Goal: Transaction & Acquisition: Purchase product/service

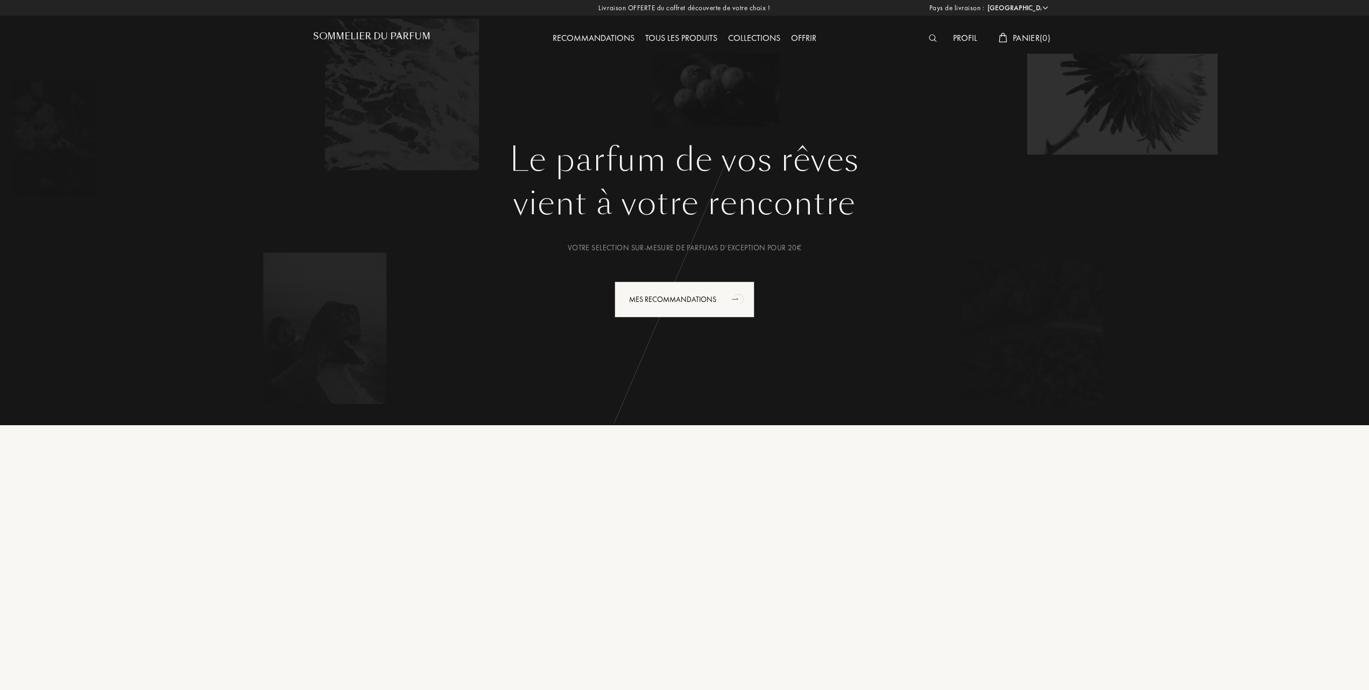
select select "FR"
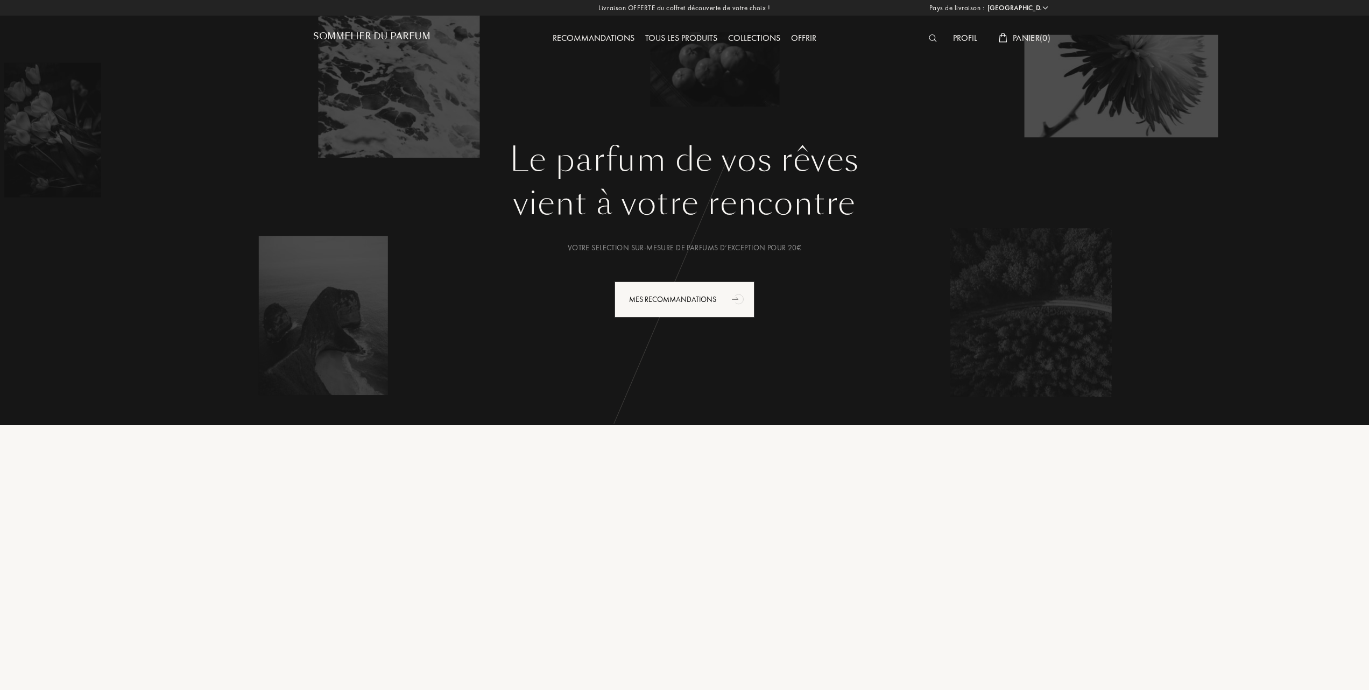
click at [690, 39] on div "Tous les produits" at bounding box center [681, 39] width 83 height 14
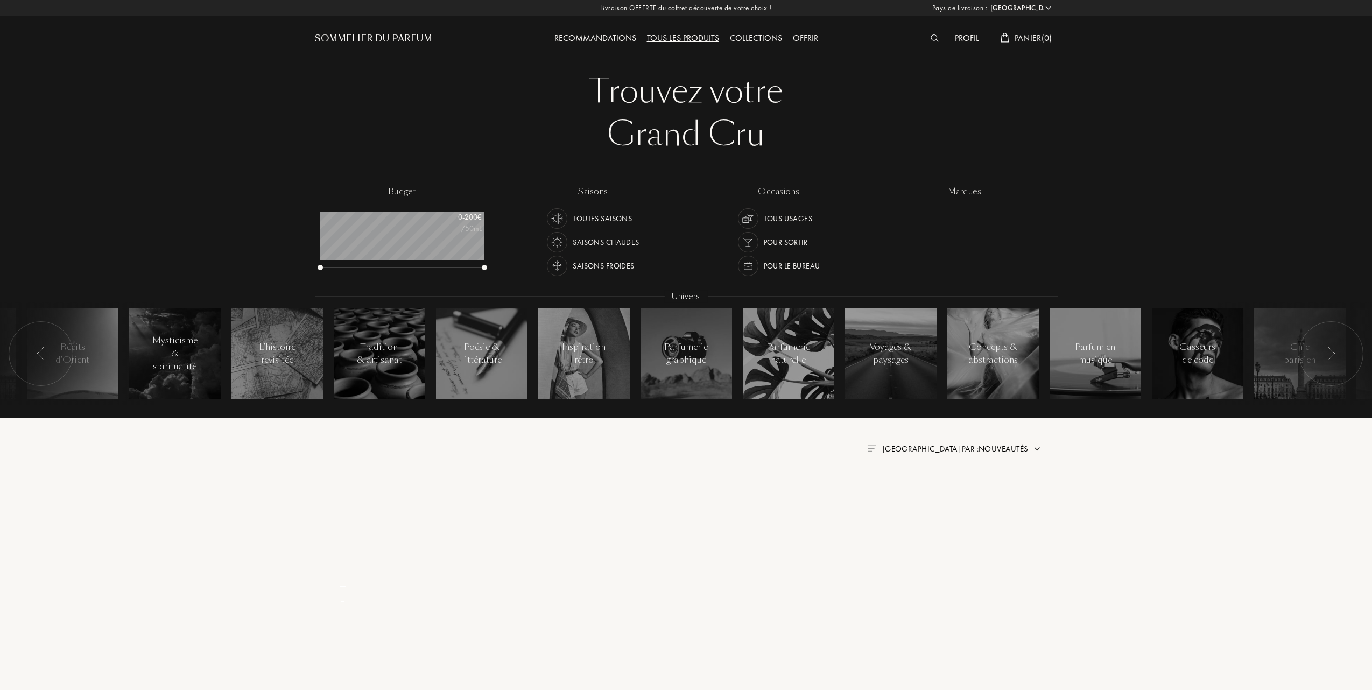
select select "FR"
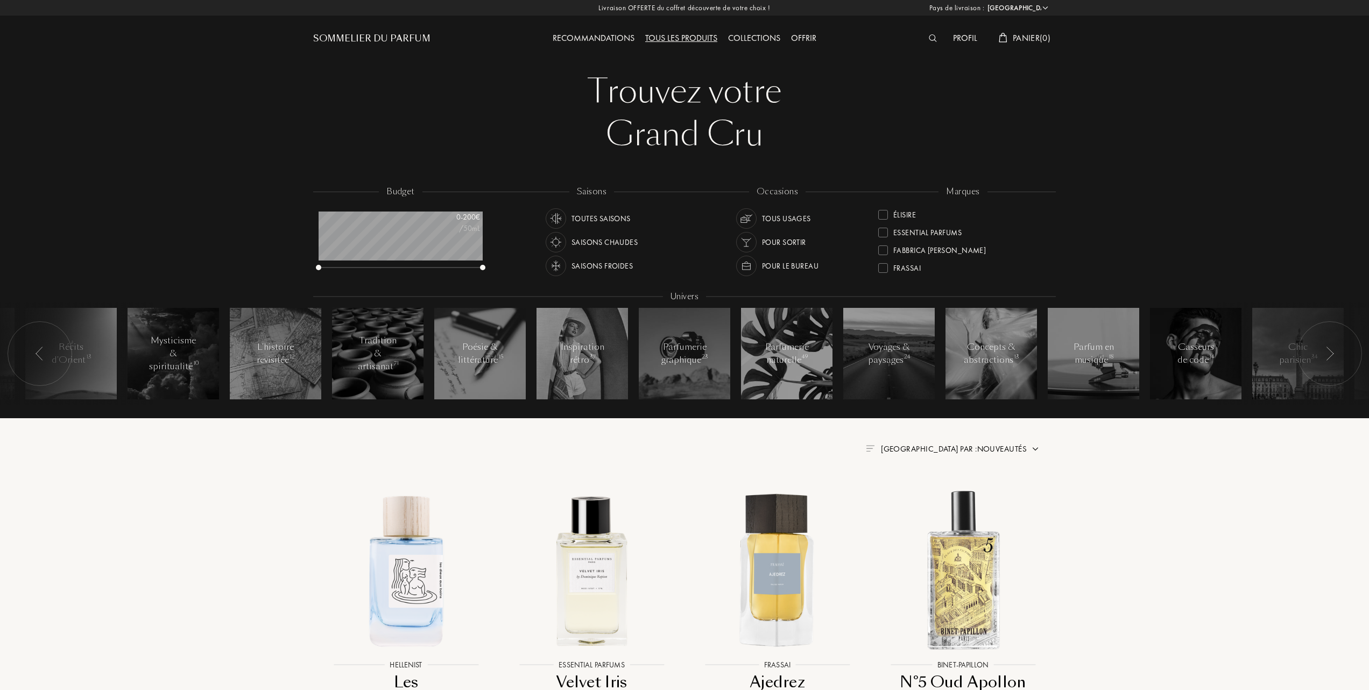
scroll to position [143, 0]
click at [886, 261] on div "Hellenist" at bounding box center [902, 264] width 49 height 15
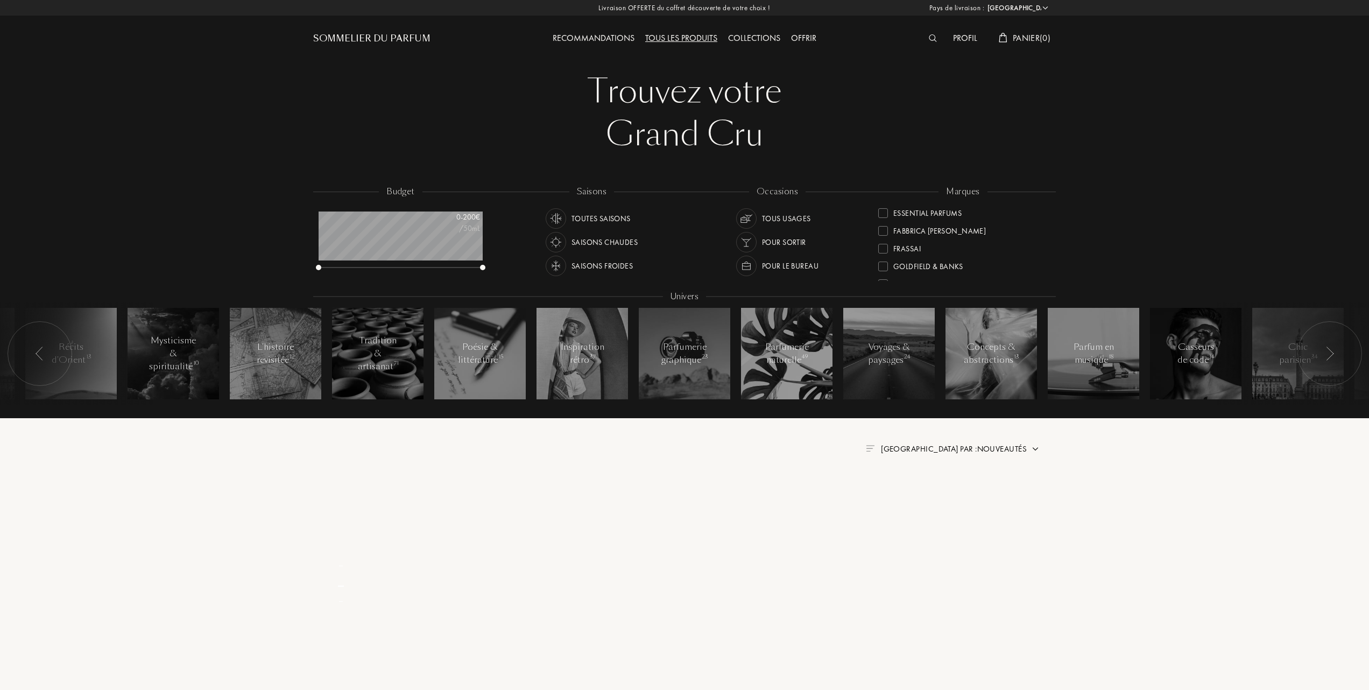
scroll to position [0, 0]
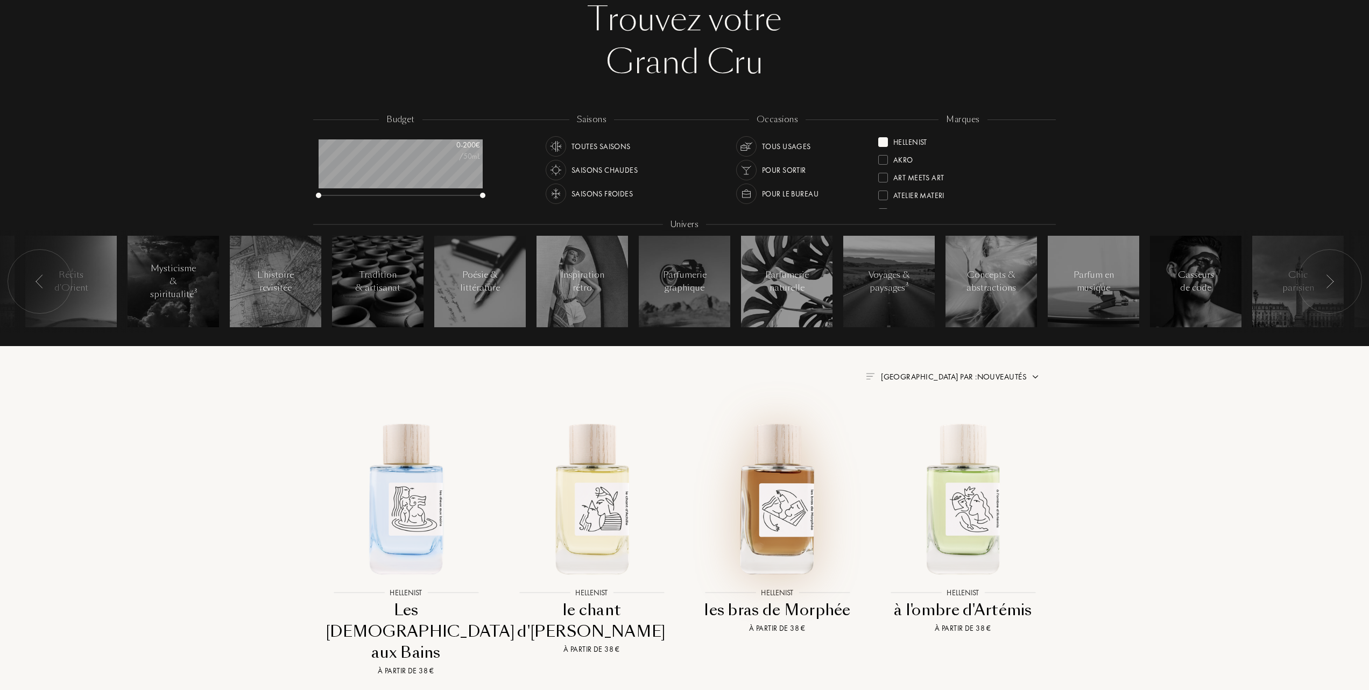
scroll to position [143, 0]
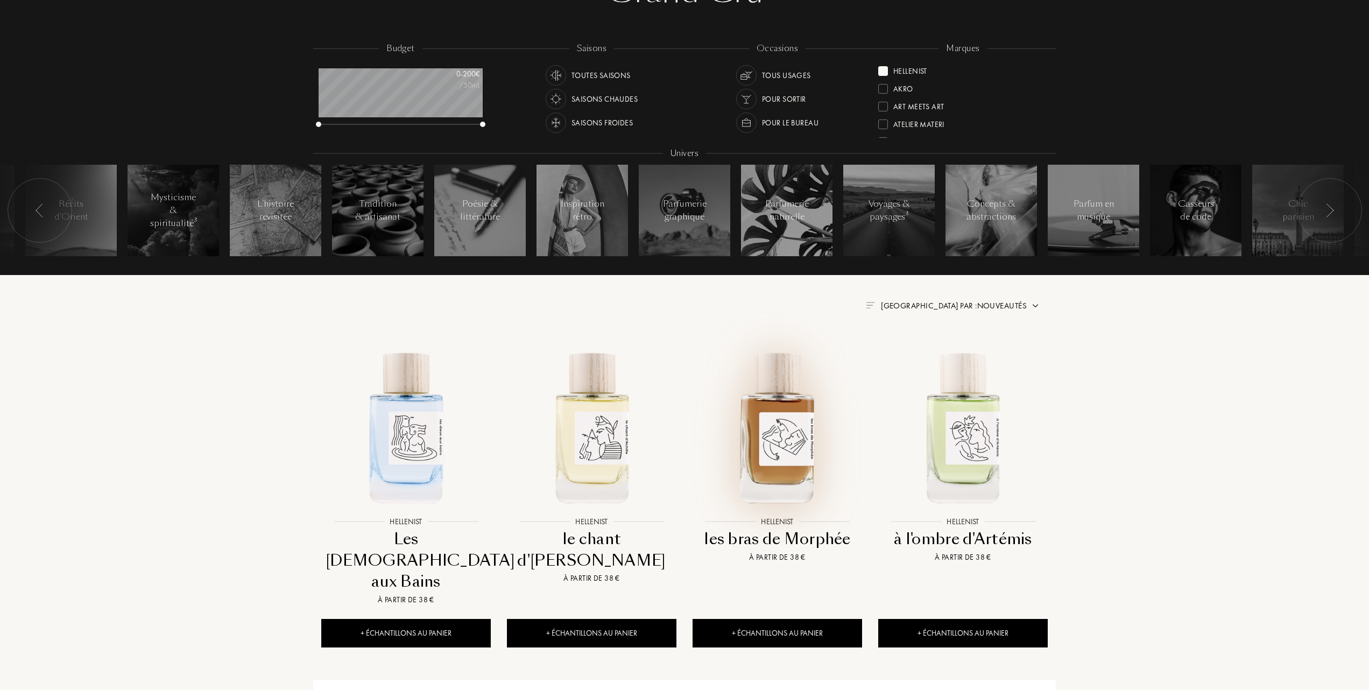
click at [775, 449] on img at bounding box center [777, 426] width 167 height 167
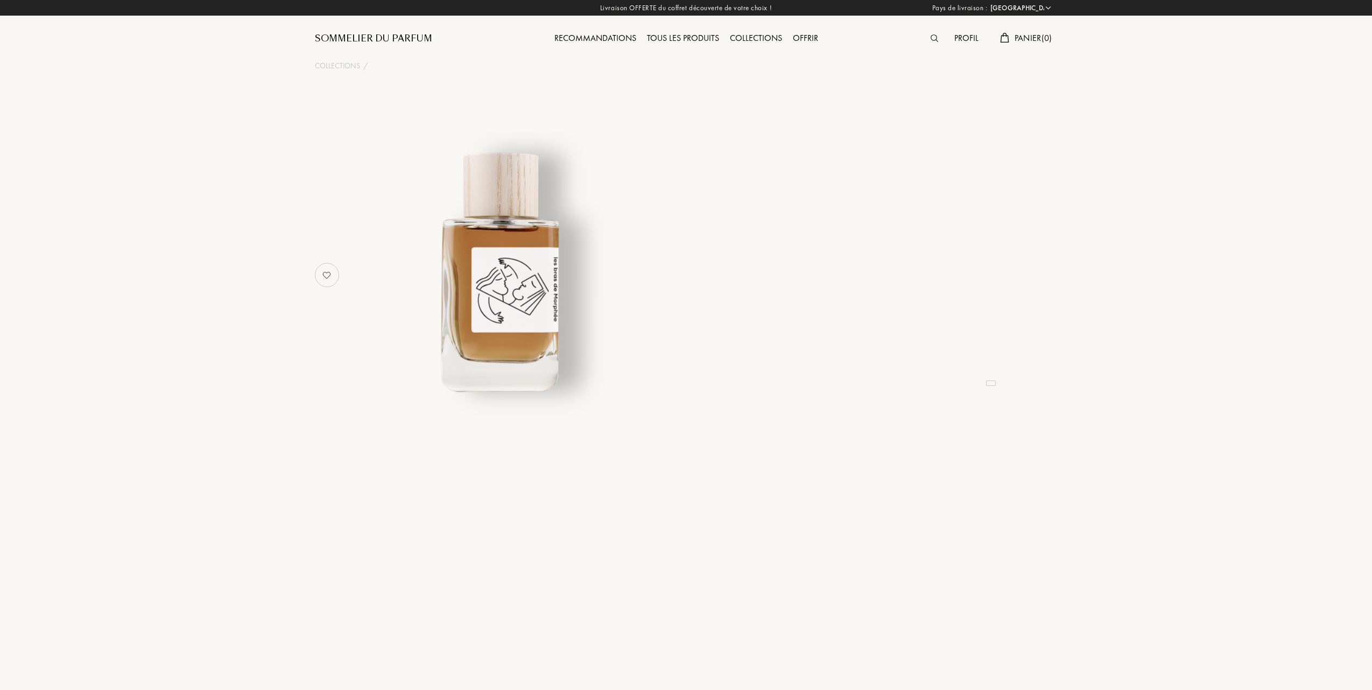
select select "FR"
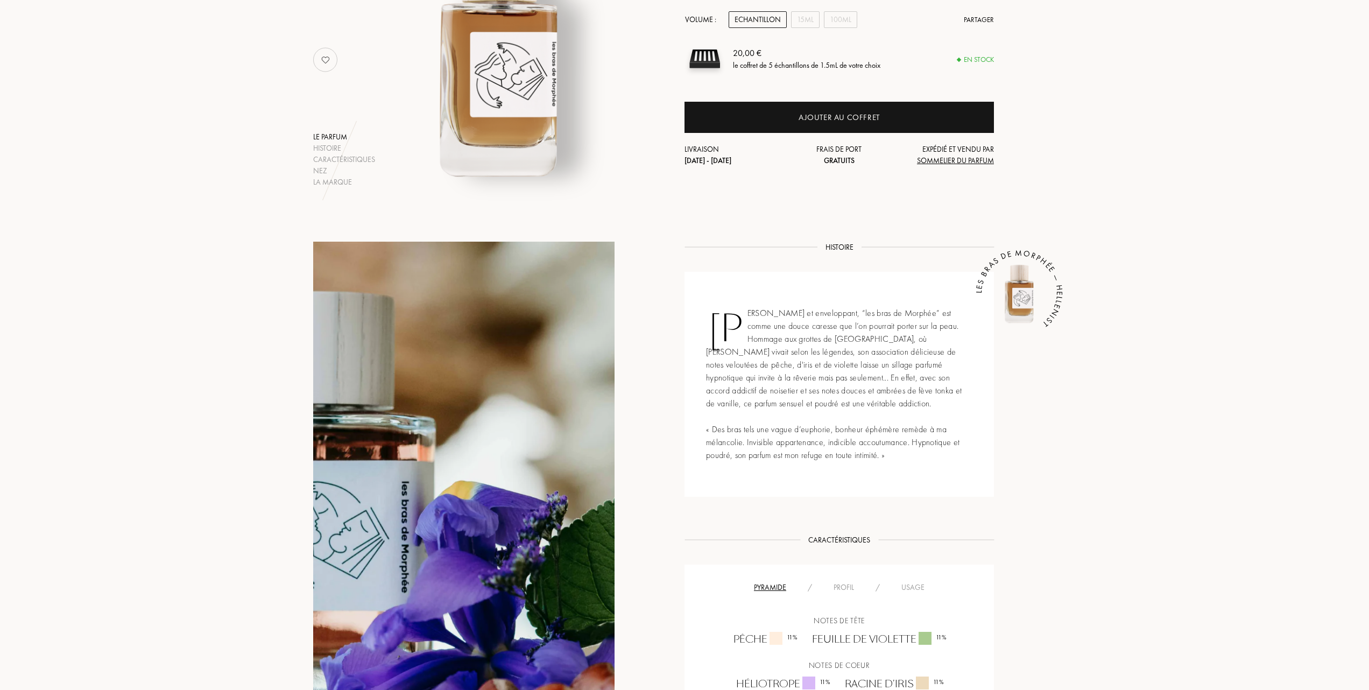
scroll to position [358, 0]
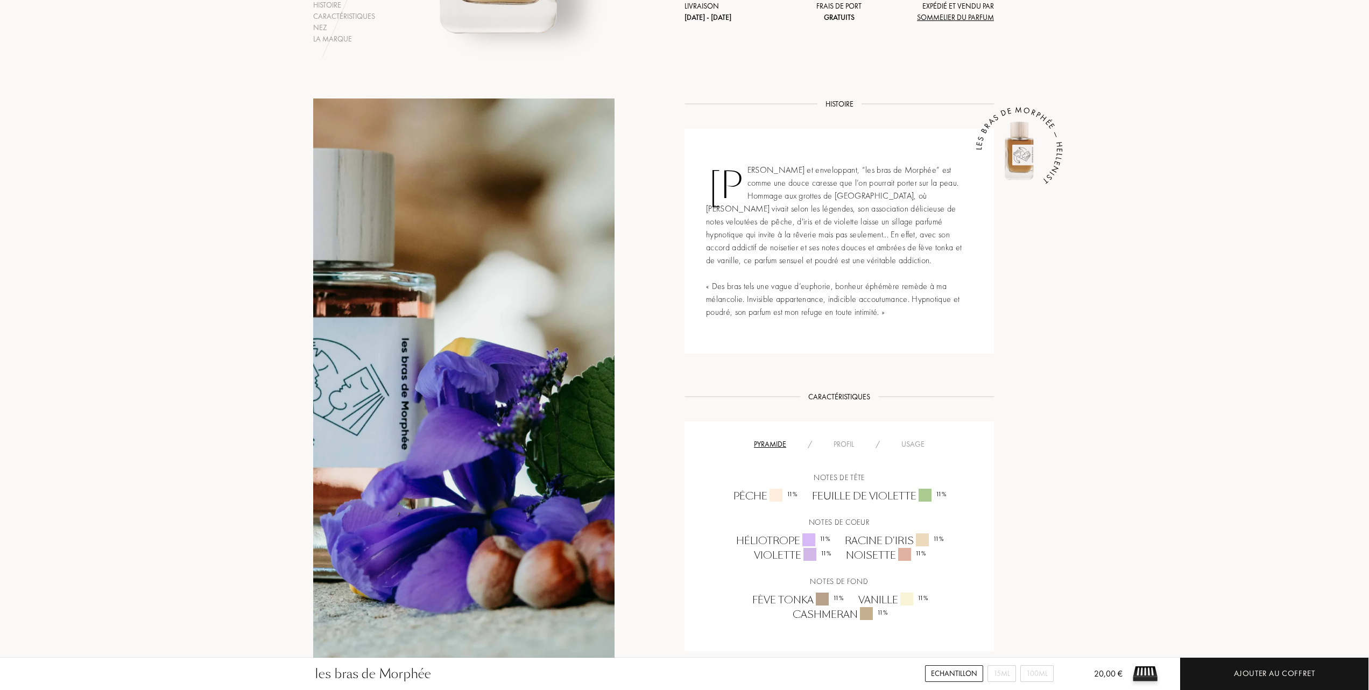
click at [911, 444] on div "Usage" at bounding box center [913, 444] width 45 height 11
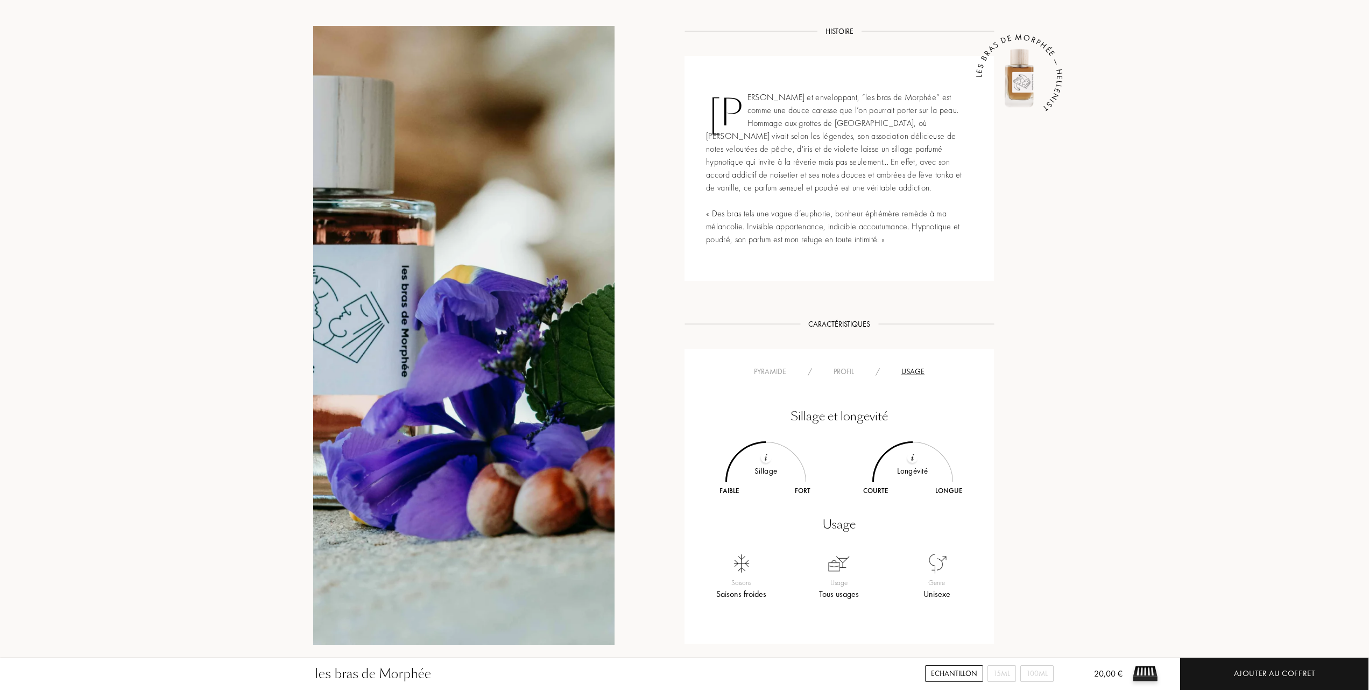
scroll to position [431, 0]
click at [846, 371] on div "Profil" at bounding box center [844, 372] width 42 height 11
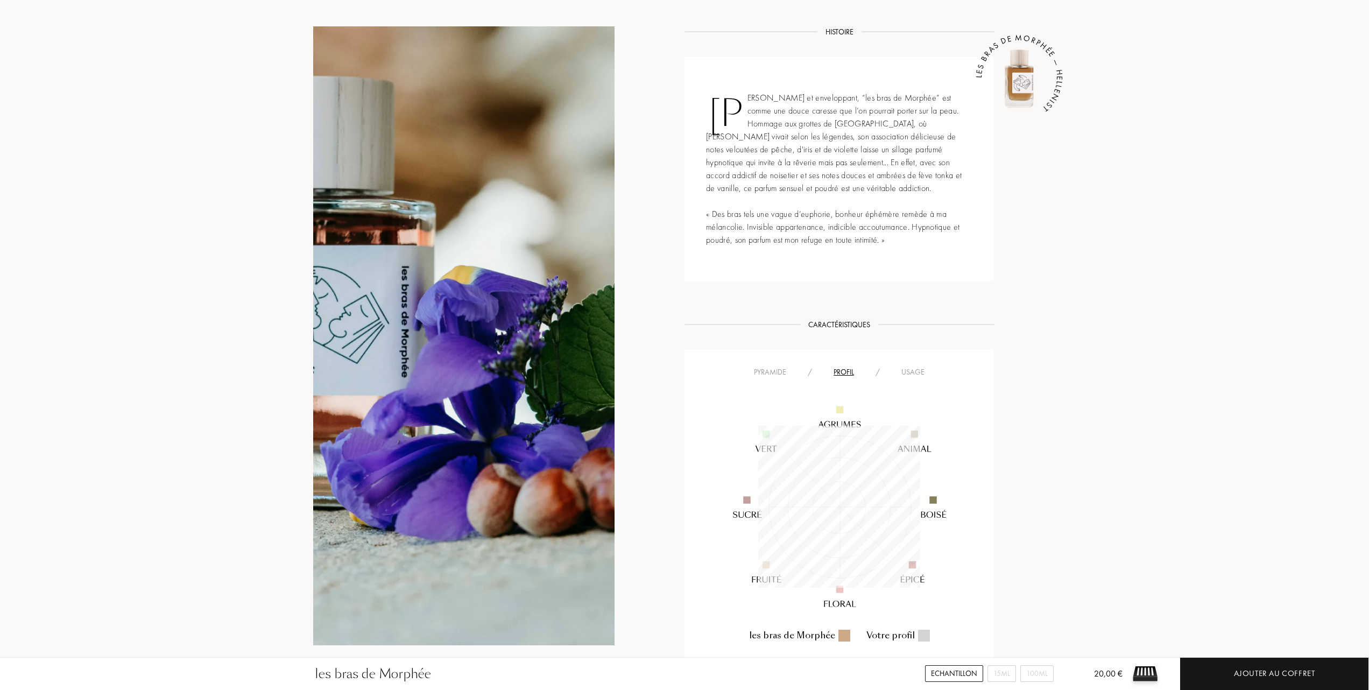
scroll to position [162, 162]
click at [765, 371] on div "Pyramide" at bounding box center [770, 372] width 54 height 11
